Goal: Information Seeking & Learning: Find specific fact

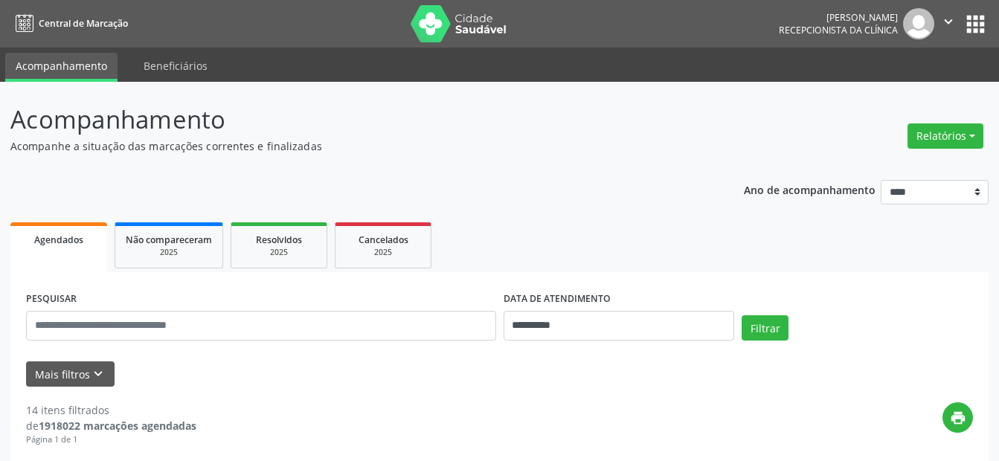
click at [321, 330] on input "text" at bounding box center [261, 326] width 470 height 30
click at [305, 325] on input "text" at bounding box center [261, 326] width 470 height 30
type input "**********"
click at [86, 374] on button "Mais filtros keyboard_arrow_down" at bounding box center [70, 375] width 89 height 26
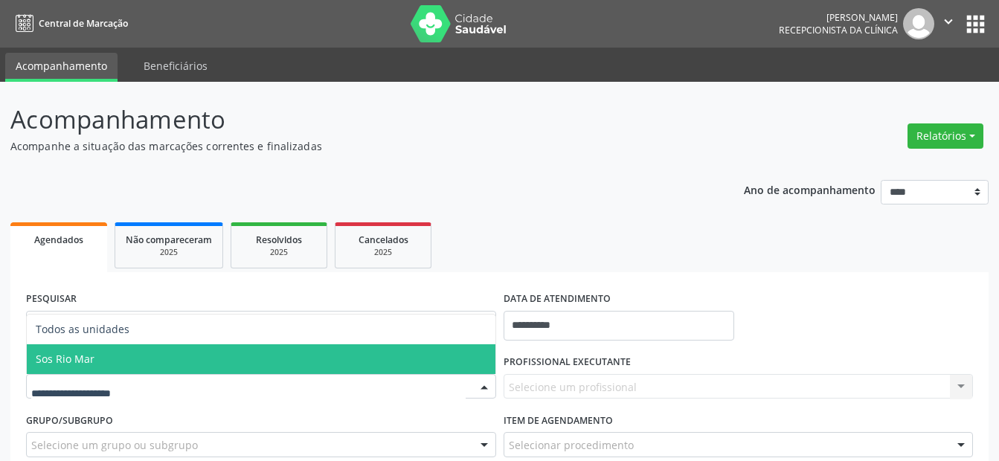
click at [103, 348] on span "Sos Rio Mar" at bounding box center [261, 359] width 469 height 30
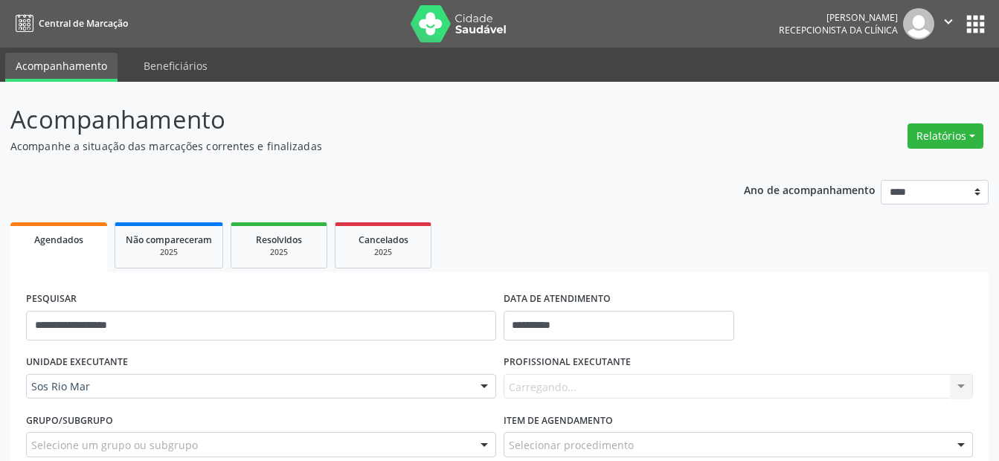
scroll to position [223, 0]
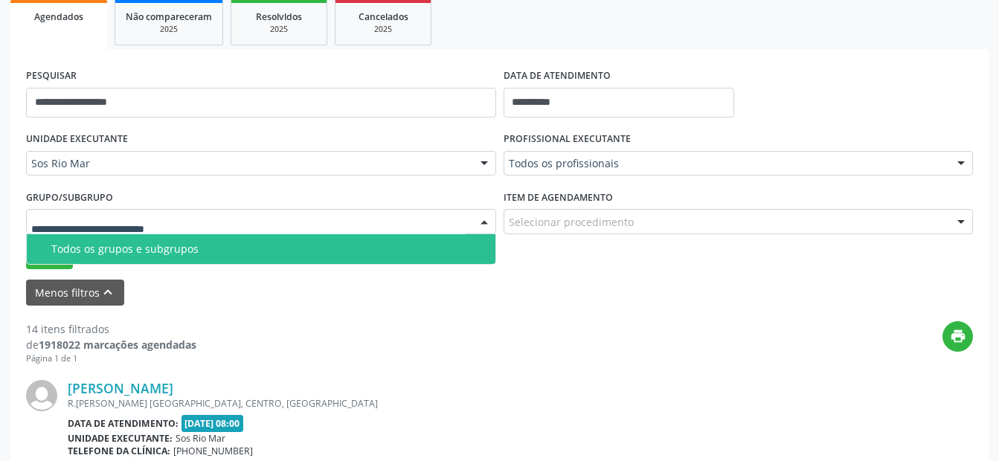
click at [98, 249] on div "Todos os grupos e subgrupos" at bounding box center [268, 249] width 435 height 12
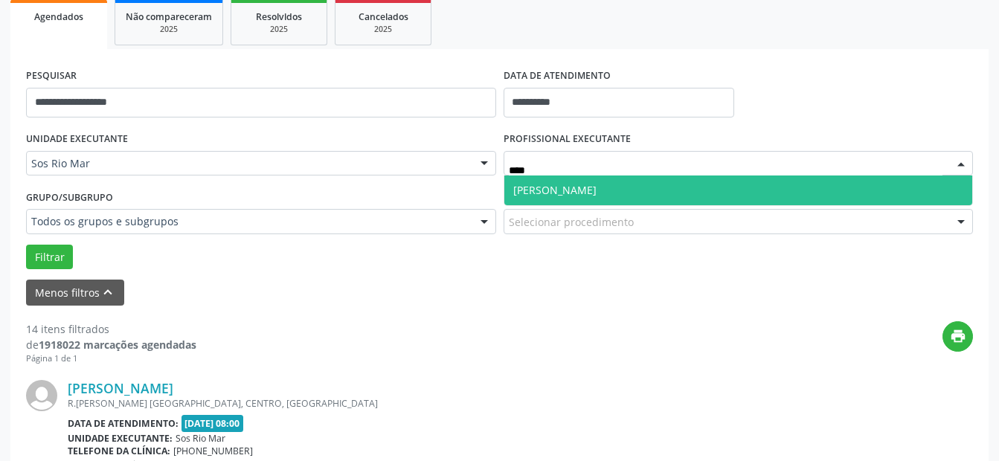
type input "*****"
click at [526, 193] on span "[PERSON_NAME]" at bounding box center [554, 190] width 83 height 14
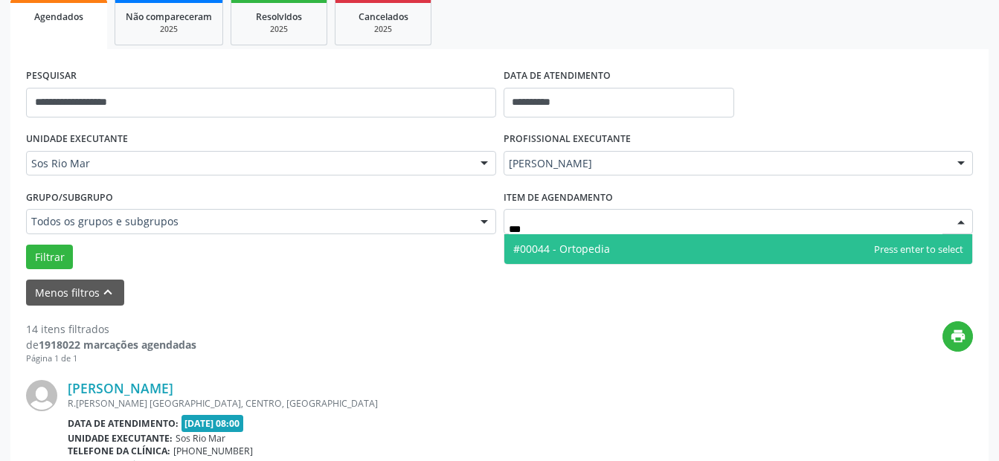
type input "****"
click at [541, 242] on span "#00044 - Ortopedia" at bounding box center [561, 249] width 97 height 14
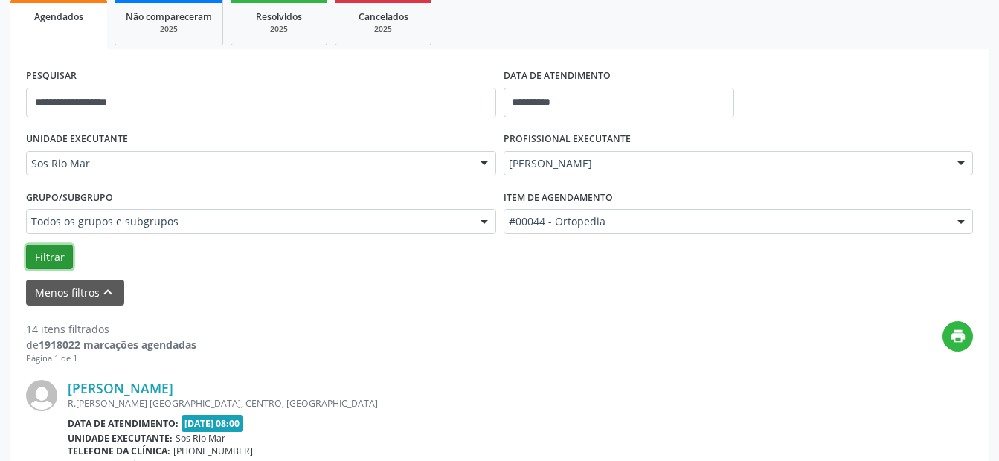
click at [51, 253] on button "Filtrar" at bounding box center [49, 257] width 47 height 25
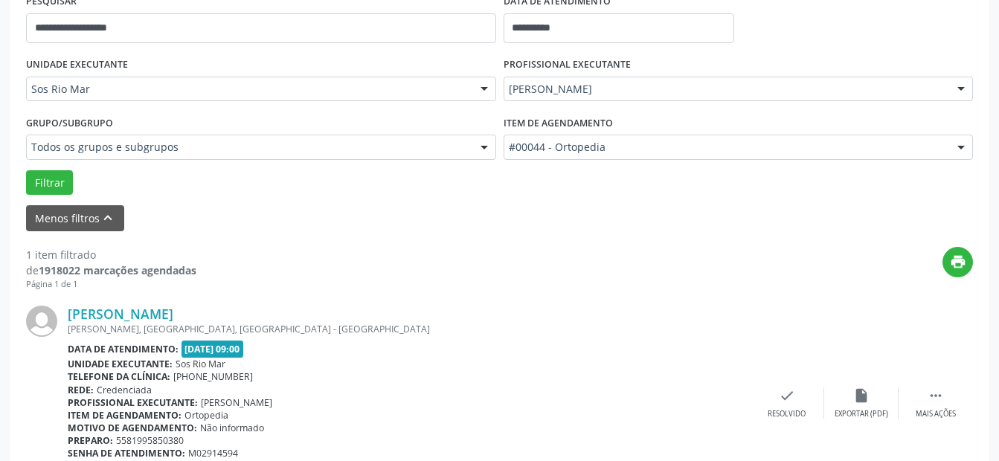
scroll to position [379, 0]
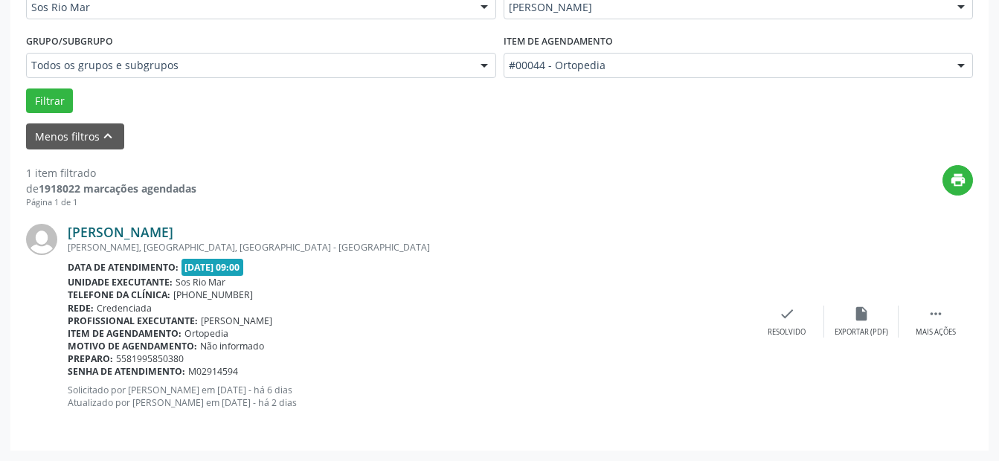
click at [170, 230] on link "[PERSON_NAME]" at bounding box center [121, 232] width 106 height 16
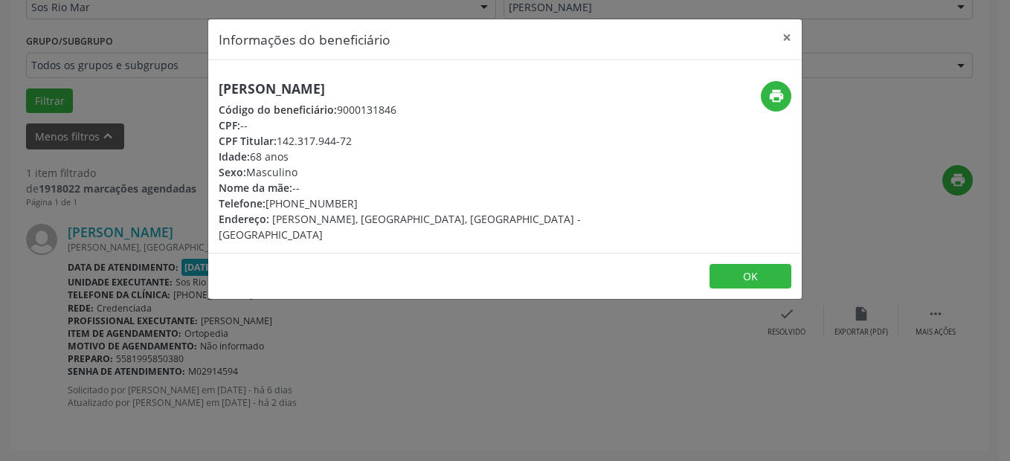
drag, startPoint x: 280, startPoint y: 144, endPoint x: 364, endPoint y: 141, distance: 84.1
click at [364, 141] on div "CPF Titular: 142.317.944-72" at bounding box center [406, 141] width 375 height 16
click at [410, 185] on div "Nome da mãe: --" at bounding box center [406, 188] width 375 height 16
click at [745, 264] on button "OK" at bounding box center [751, 276] width 82 height 25
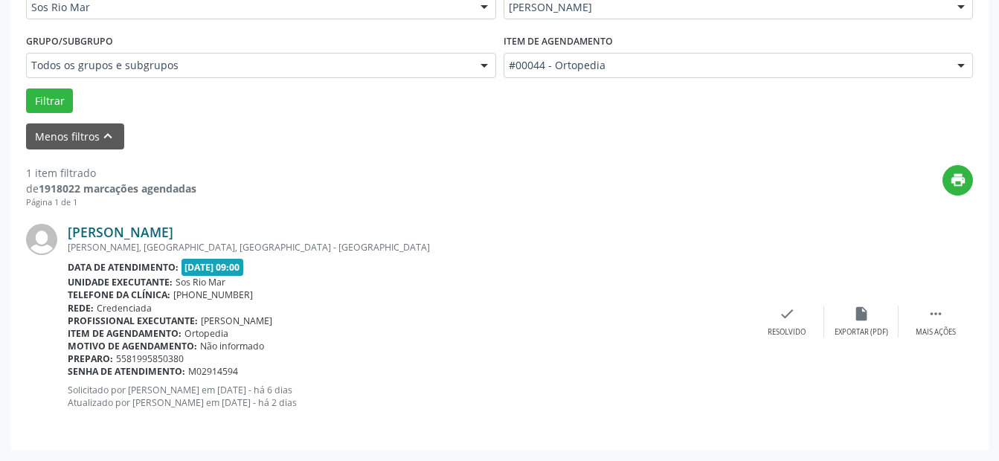
click at [162, 229] on link "[PERSON_NAME]" at bounding box center [121, 232] width 106 height 16
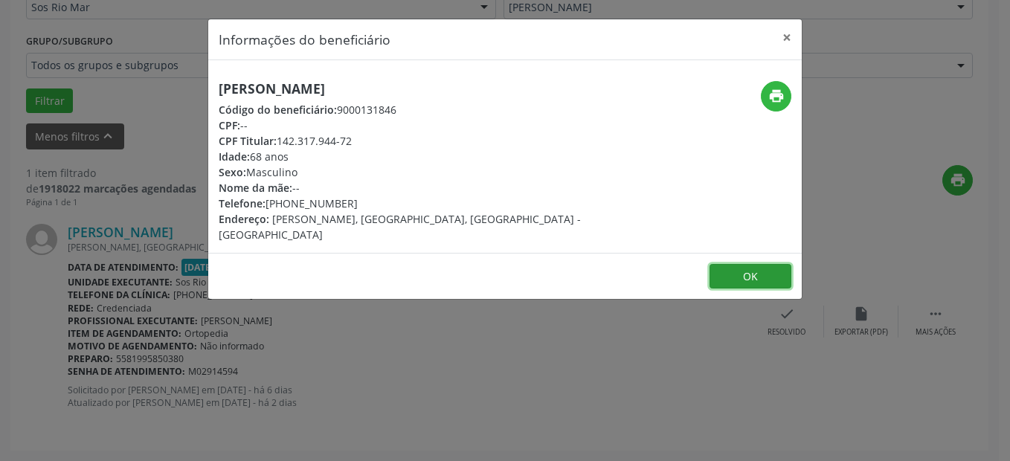
click at [760, 267] on button "OK" at bounding box center [751, 276] width 82 height 25
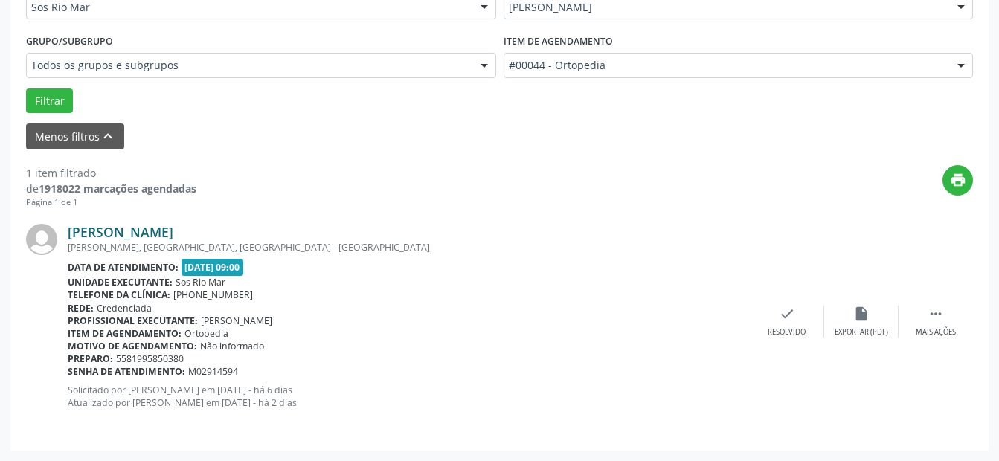
click at [114, 235] on link "[PERSON_NAME]" at bounding box center [121, 232] width 106 height 16
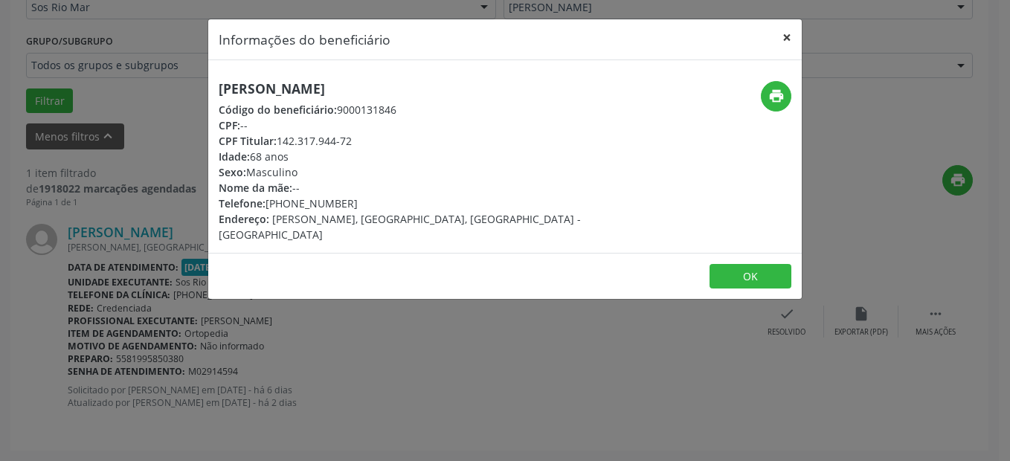
click at [794, 40] on button "×" at bounding box center [787, 37] width 30 height 36
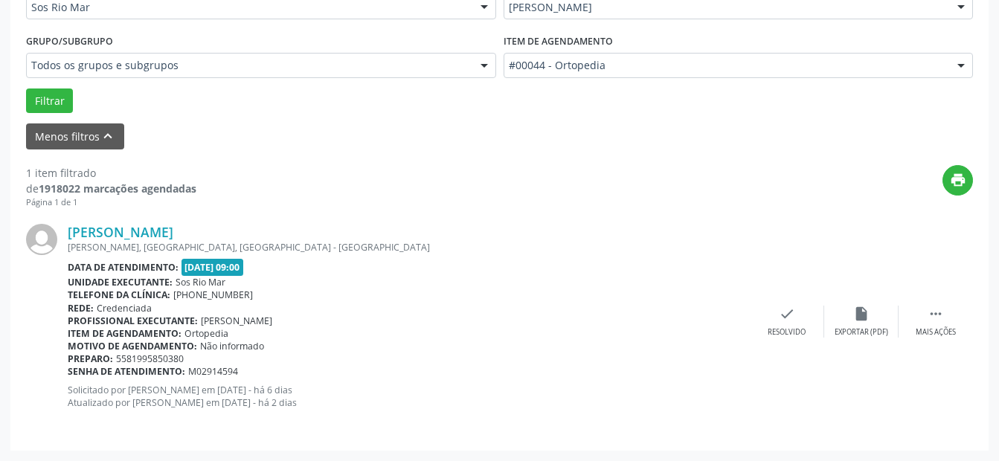
click at [477, 321] on div "Profissional executante: [PERSON_NAME]" at bounding box center [409, 321] width 682 height 13
click at [204, 368] on span "M02914594" at bounding box center [213, 371] width 50 height 13
copy span "M02914594"
click at [526, 393] on p "Solicitado por [PERSON_NAME] em [DATE] - há 6 dias Atualizado por [PERSON_NAME]…" at bounding box center [409, 396] width 682 height 25
